Goal: Check status: Check status

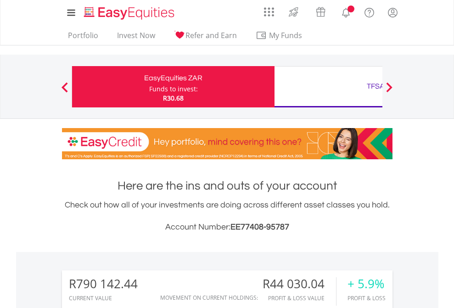
scroll to position [88, 144]
click at [149, 87] on div "Funds to invest:" at bounding box center [173, 88] width 49 height 9
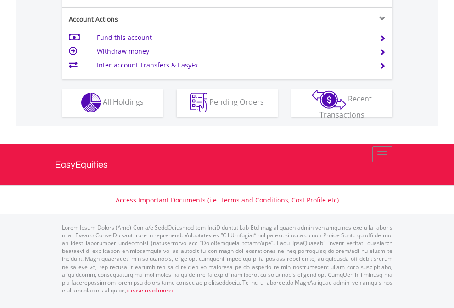
scroll to position [858, 0]
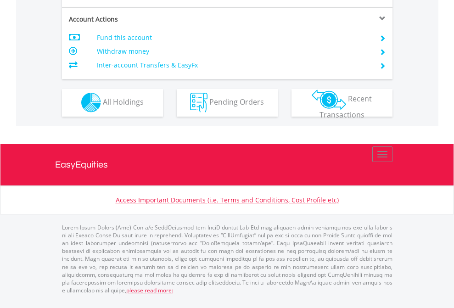
scroll to position [858, 0]
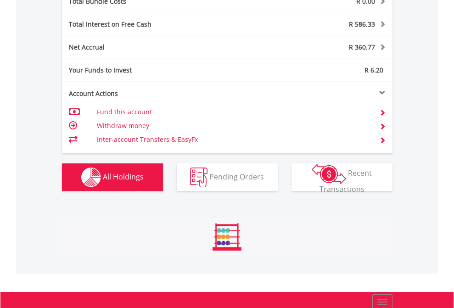
scroll to position [88, 144]
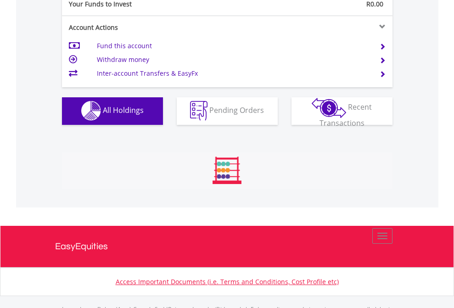
scroll to position [909, 0]
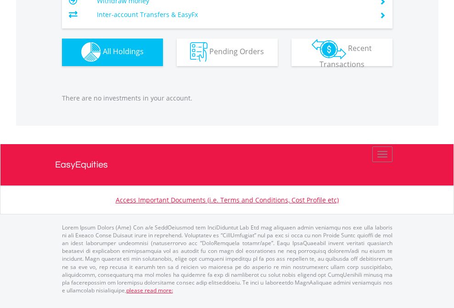
scroll to position [88, 144]
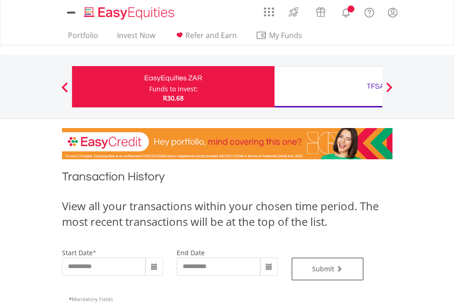
type input "**********"
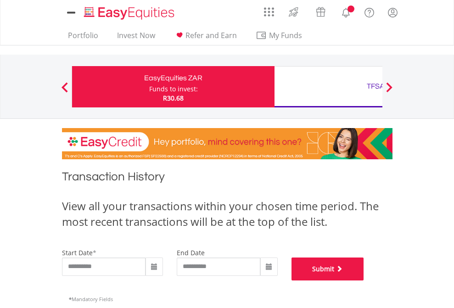
click at [364, 280] on button "Submit" at bounding box center [327, 268] width 73 height 23
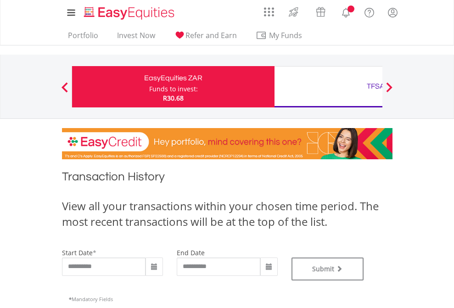
click at [328, 87] on div "TFSA" at bounding box center [375, 86] width 191 height 13
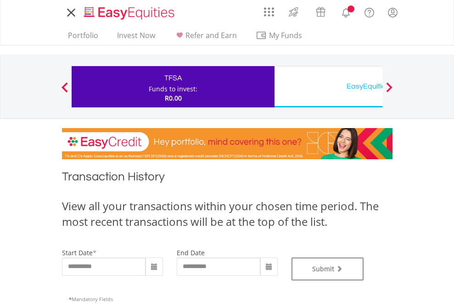
type input "**********"
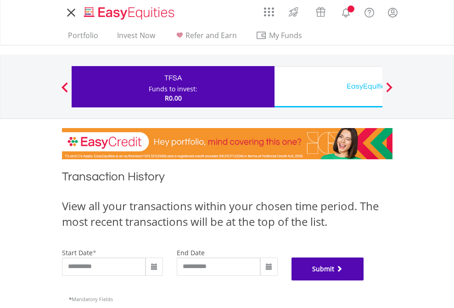
click at [364, 280] on button "Submit" at bounding box center [327, 268] width 73 height 23
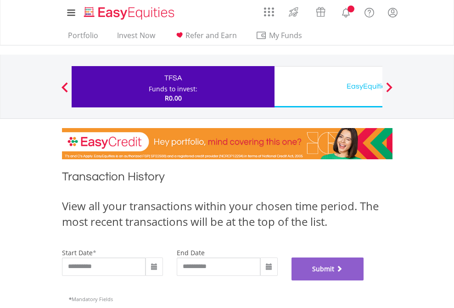
scroll to position [372, 0]
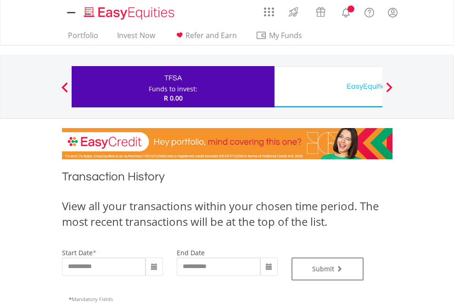
click at [328, 87] on div "EasyEquities USD" at bounding box center [375, 86] width 191 height 13
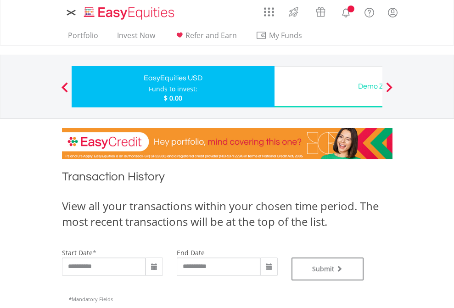
type input "**********"
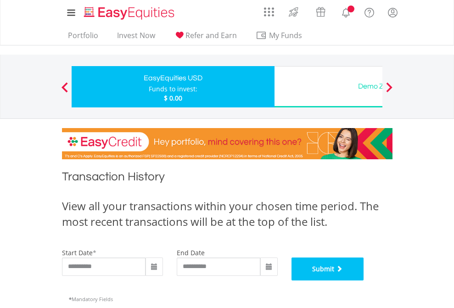
click at [364, 280] on button "Submit" at bounding box center [327, 268] width 73 height 23
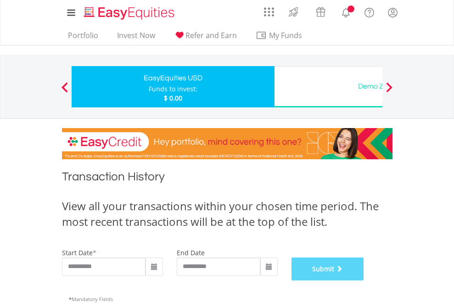
scroll to position [372, 0]
